Goal: Information Seeking & Learning: Learn about a topic

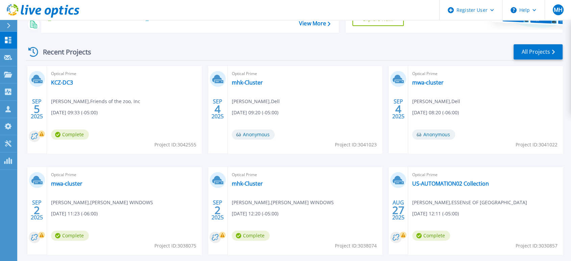
scroll to position [112, 0]
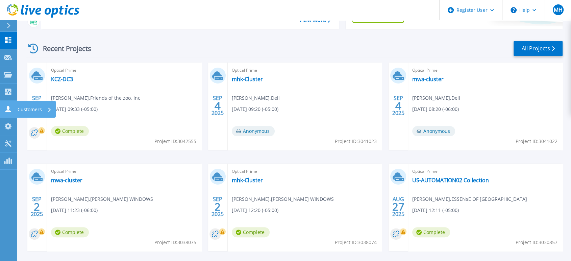
click at [8, 111] on icon at bounding box center [7, 109] width 5 height 6
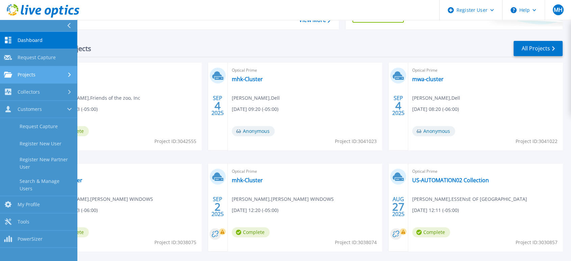
click at [38, 79] on link "Projects Projects" at bounding box center [38, 74] width 77 height 17
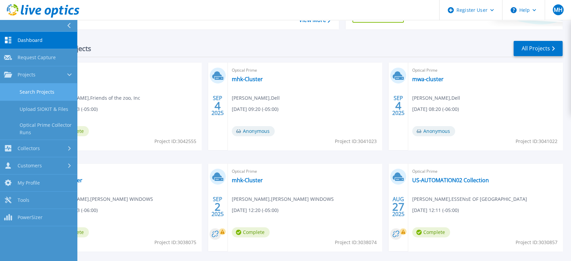
click at [51, 92] on link "Search Projects" at bounding box center [38, 91] width 77 height 17
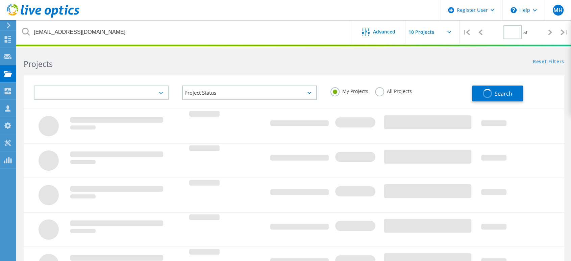
type input "1"
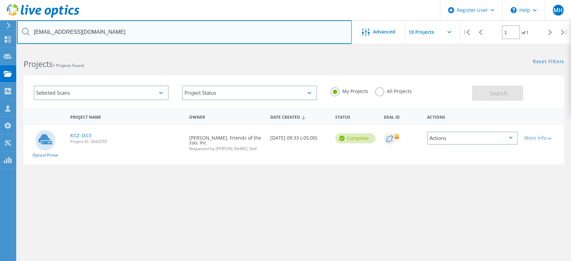
click at [142, 26] on input "[EMAIL_ADDRESS][DOMAIN_NAME]" at bounding box center [184, 32] width 335 height 24
click at [142, 26] on input "brucevanbuskirk@fotzkc.org" at bounding box center [184, 32] width 335 height 24
paste input "nathan.maxwell@springhillks.gov"
type input "nathan.maxwell@springhillks.gov"
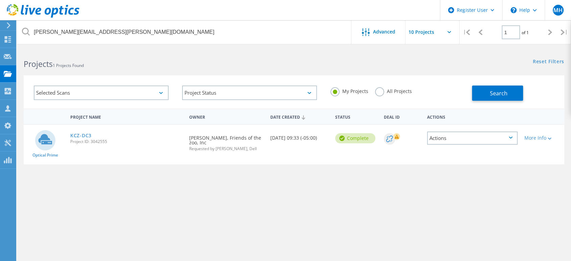
click at [381, 89] on label "All Projects" at bounding box center [393, 90] width 37 height 6
click at [0, 0] on input "All Projects" at bounding box center [0, 0] width 0 height 0
drag, startPoint x: 519, startPoint y: 89, endPoint x: 506, endPoint y: 86, distance: 13.1
click at [512, 89] on button "Search" at bounding box center [497, 92] width 51 height 15
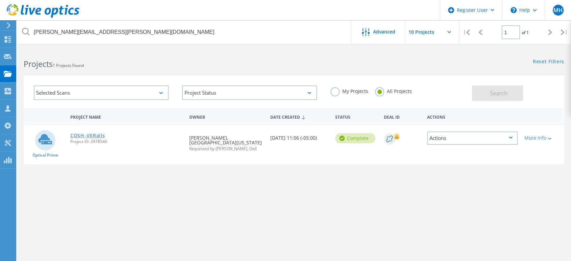
click at [100, 137] on link "COSH-VXRails" at bounding box center [87, 135] width 34 height 5
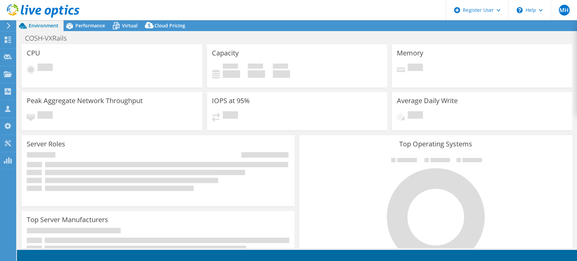
select select "USD"
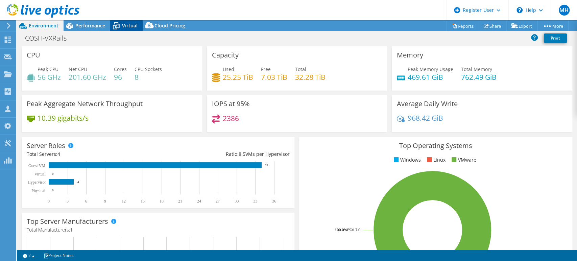
click at [116, 24] on icon at bounding box center [116, 26] width 7 height 5
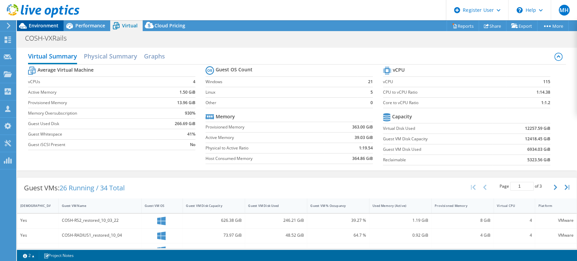
click at [51, 24] on span "Environment" at bounding box center [44, 25] width 30 height 6
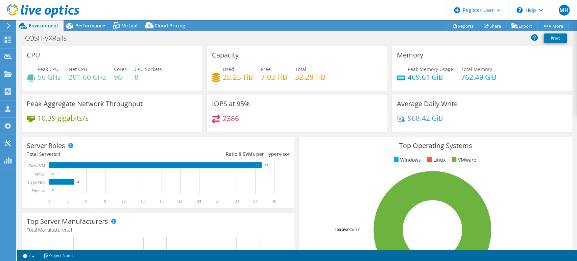
click at [78, 22] on div at bounding box center [39, 11] width 79 height 23
click at [129, 24] on span "Virtual" at bounding box center [130, 25] width 16 height 6
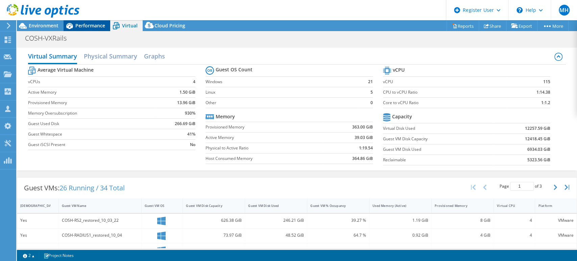
click at [99, 28] on span "Performance" at bounding box center [90, 25] width 30 height 6
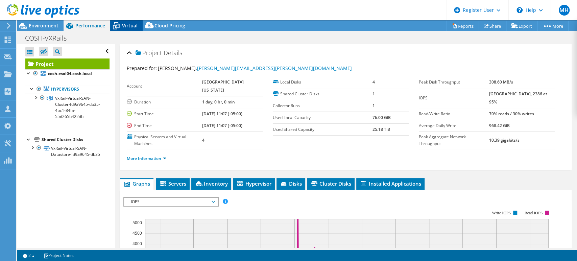
click at [128, 25] on span "Virtual" at bounding box center [130, 25] width 16 height 6
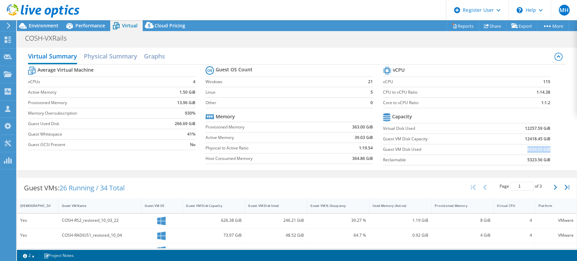
drag, startPoint x: 522, startPoint y: 148, endPoint x: 543, endPoint y: 146, distance: 21.7
click at [543, 146] on b "6934.03 GiB" at bounding box center [538, 149] width 23 height 7
click at [553, 186] on icon "button" at bounding box center [554, 186] width 3 height 5
click at [550, 186] on button "button" at bounding box center [555, 187] width 11 height 13
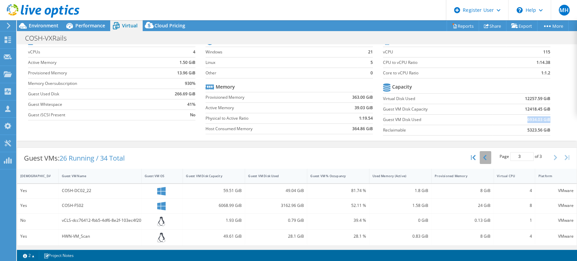
click at [482, 157] on button "button" at bounding box center [484, 157] width 11 height 13
click at [482, 156] on button "button" at bounding box center [484, 157] width 11 height 13
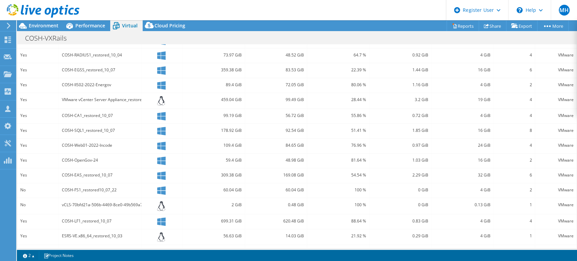
scroll to position [194, 0]
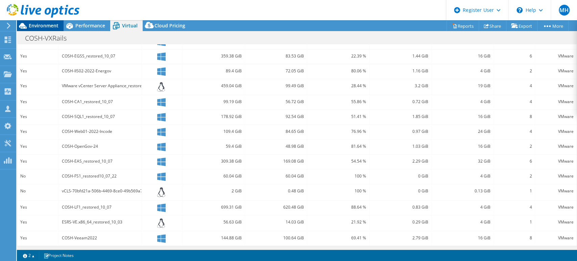
click at [50, 28] on span "Environment" at bounding box center [44, 25] width 30 height 6
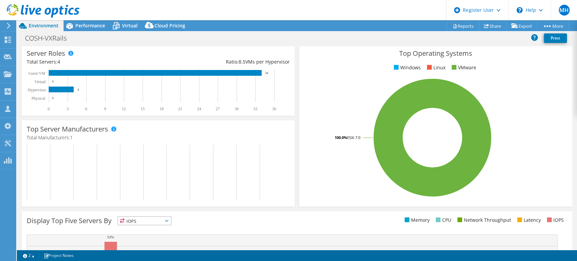
scroll to position [0, 0]
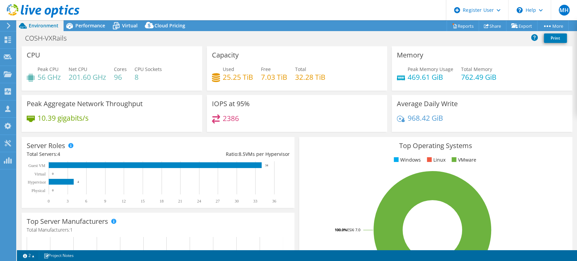
click at [280, 85] on div "Used 25.25 TiB Free 7.03 TiB Total 32.28 TiB" at bounding box center [297, 77] width 170 height 22
click at [105, 24] on div "Performance" at bounding box center [87, 25] width 47 height 11
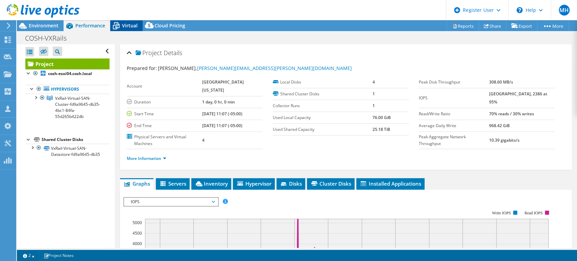
click at [138, 25] on div "Virtual" at bounding box center [126, 25] width 32 height 11
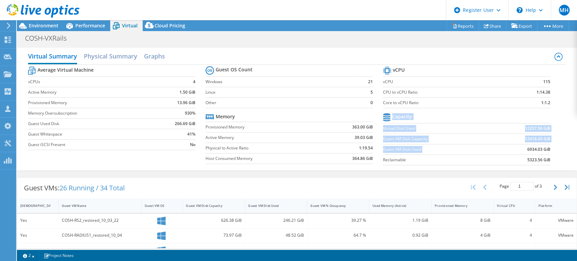
drag, startPoint x: 552, startPoint y: 146, endPoint x: 516, endPoint y: 148, distance: 35.5
click at [516, 148] on section "vCPU vCPU 115 CPU to vCPU Ratio 1:14.38 Core to vCPU Ratio 1:1.2 Capacity Virtu…" at bounding box center [471, 117] width 177 height 104
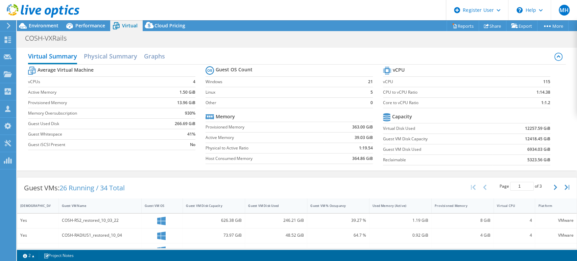
click at [516, 148] on td "6934.03 GiB" at bounding box center [521, 149] width 58 height 10
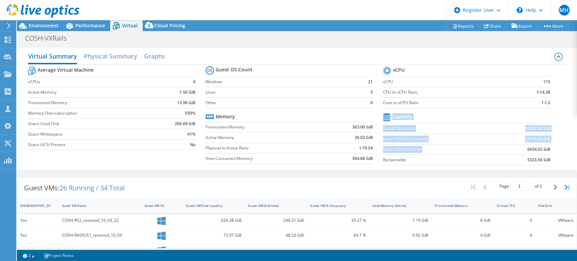
drag, startPoint x: 554, startPoint y: 147, endPoint x: 519, endPoint y: 145, distance: 35.2
click at [519, 145] on div "Average Virtual Machine vCPUs 4 Active Memory 1.50 GiB Provisioned Memory 13.96…" at bounding box center [296, 117] width 537 height 104
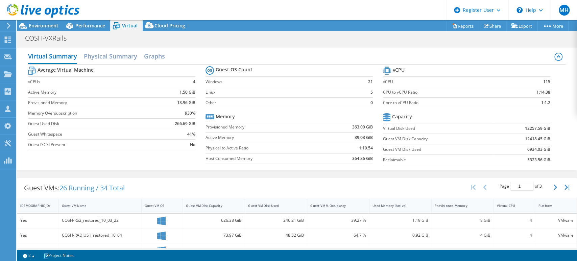
click at [515, 148] on td "6934.03 GiB" at bounding box center [521, 149] width 58 height 10
click at [41, 27] on span "Environment" at bounding box center [44, 25] width 30 height 6
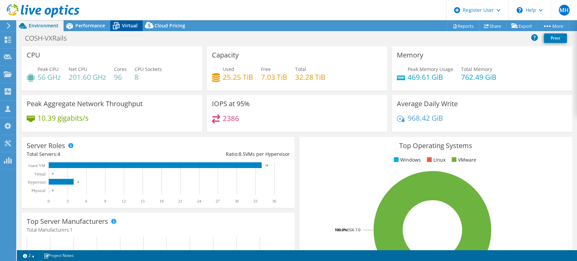
click at [116, 24] on icon at bounding box center [116, 26] width 12 height 12
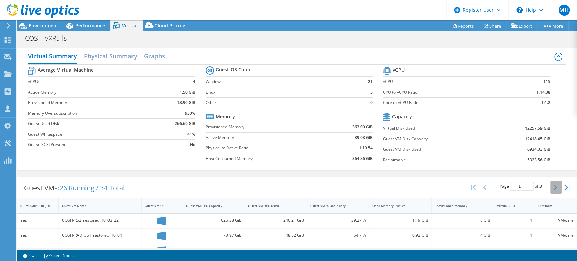
click at [550, 189] on button "button" at bounding box center [555, 187] width 11 height 13
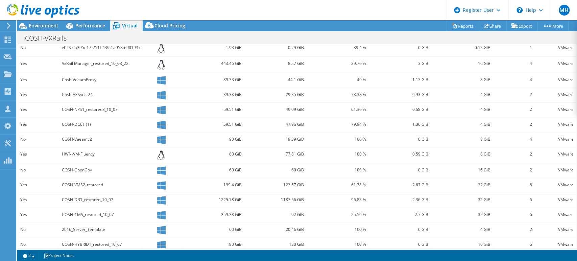
scroll to position [194, 0]
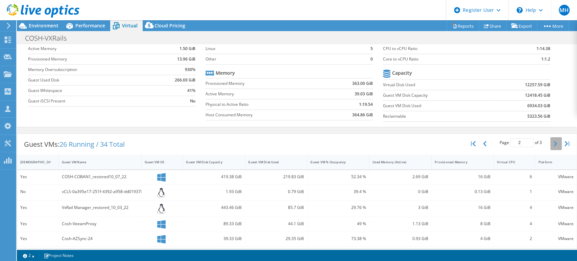
click at [551, 142] on button "button" at bounding box center [555, 143] width 11 height 13
type input "3"
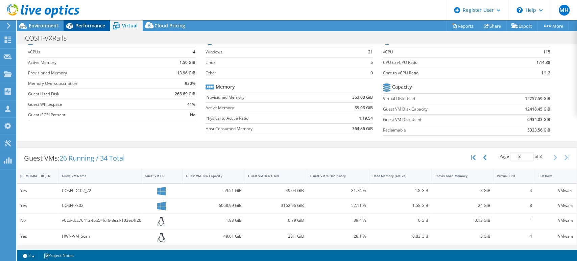
click at [87, 21] on div "Performance" at bounding box center [87, 25] width 47 height 11
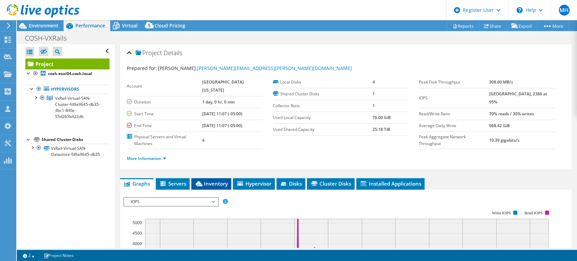
click at [206, 180] on span "Inventory" at bounding box center [211, 183] width 33 height 7
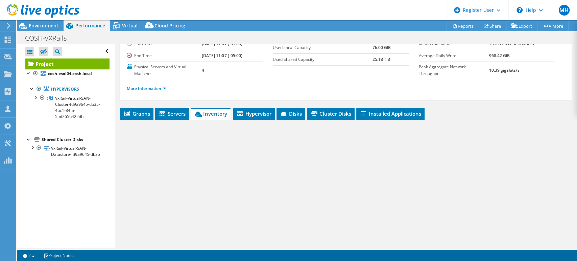
scroll to position [97, 0]
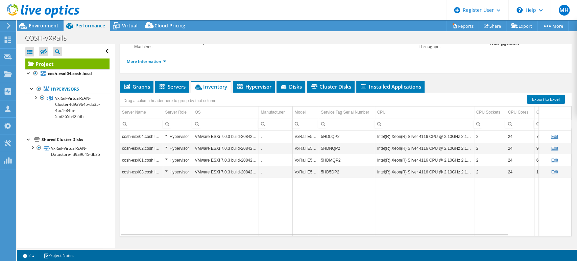
click at [173, 66] on div "Project Details Prepared for: Nathan Maxwell, nathan.maxwell@springhillks.gov A…" at bounding box center [345, 104] width 461 height 314
click at [157, 81] on li "Servers" at bounding box center [172, 86] width 34 height 11
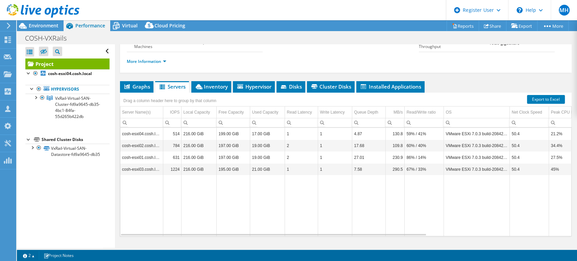
scroll to position [0, 0]
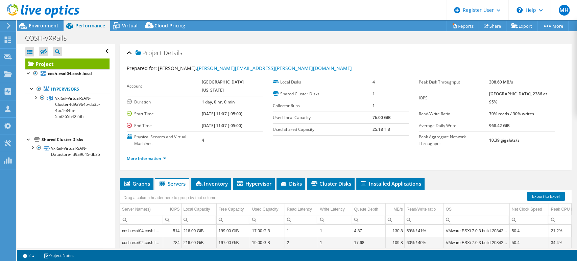
click at [50, 20] on div at bounding box center [39, 11] width 79 height 23
click at [52, 24] on span "Environment" at bounding box center [44, 25] width 30 height 6
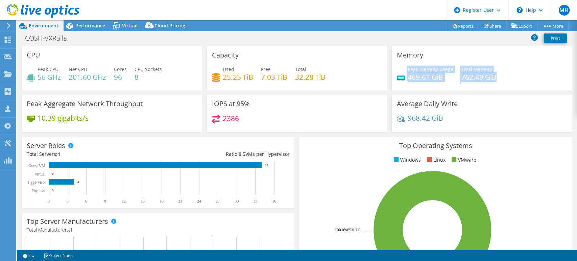
drag, startPoint x: 397, startPoint y: 77, endPoint x: 522, endPoint y: 77, distance: 124.7
click at [522, 77] on div "Peak Memory Usage 469.61 GiB Total Memory 762.49 GiB" at bounding box center [482, 77] width 170 height 22
click at [521, 78] on div "Peak Memory Usage 469.61 GiB Total Memory 762.49 GiB" at bounding box center [482, 77] width 170 height 22
